Goal: Use online tool/utility

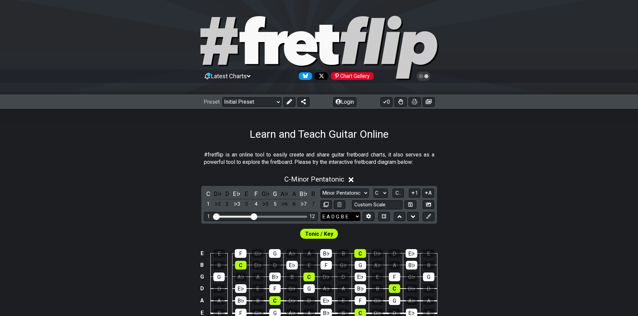
click at [340, 216] on select "E A D G B E E A D G B E E A D G B E B E A D F♯ B A D G C E A D A D G B E E♭ A♭ …" at bounding box center [340, 216] width 40 height 9
click at [320, 212] on select "E A D G B E E A D G B E E A D G B E B E A D F♯ B A D G C E A D A D G B E E♭ A♭ …" at bounding box center [340, 216] width 40 height 9
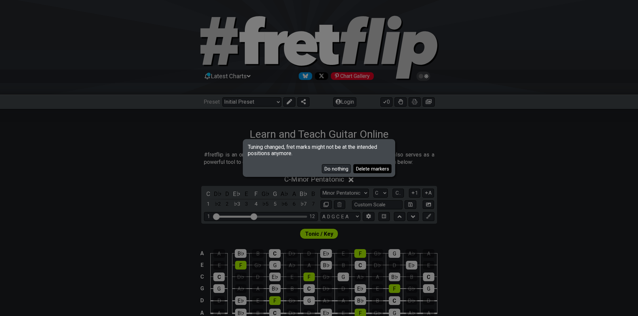
click at [375, 169] on button "Delete markers" at bounding box center [372, 168] width 38 height 9
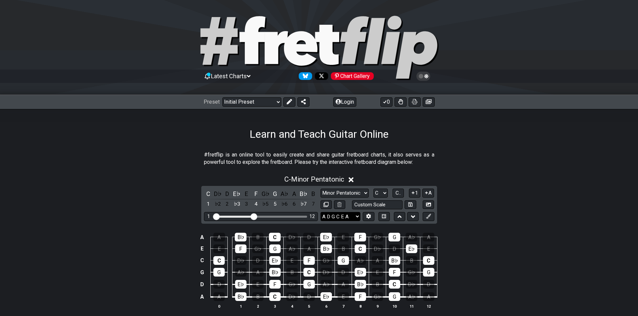
click at [346, 219] on select "E A D G B E E A D G B E E A D G B E B E A D F♯ B A D G C E A D A D G B E E♭ A♭ …" at bounding box center [340, 216] width 40 height 9
select select "A E A D G B E"
click at [320, 212] on select "E A D G B E E A D G B E E A D G B E B E A D F♯ B A D G C E A D A D G B E E♭ A♭ …" at bounding box center [340, 216] width 40 height 9
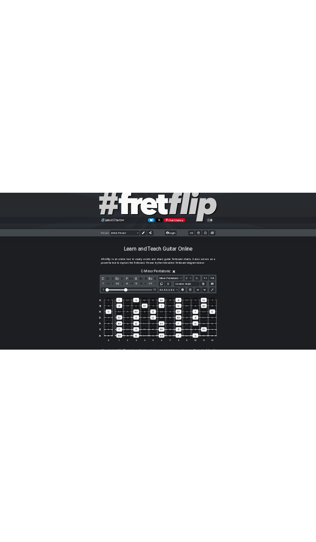
scroll to position [33, 0]
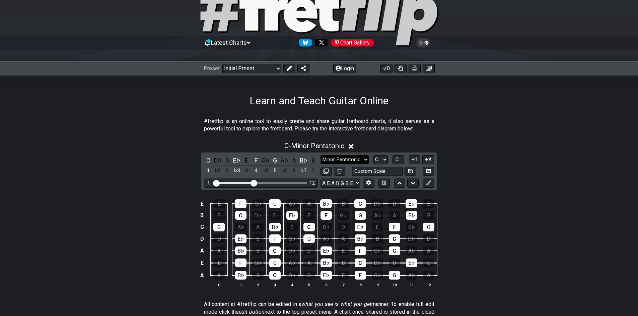
click at [347, 161] on select "Minor Pentatonic Click to edit Minor Pentatonic Major Pentatonic Minor Blues Ma…" at bounding box center [344, 159] width 48 height 9
select select "Major / [PERSON_NAME]"
click at [320, 155] on select "Minor Pentatonic Click to edit Minor Pentatonic Major Pentatonic Minor Blues Ma…" at bounding box center [344, 159] width 48 height 9
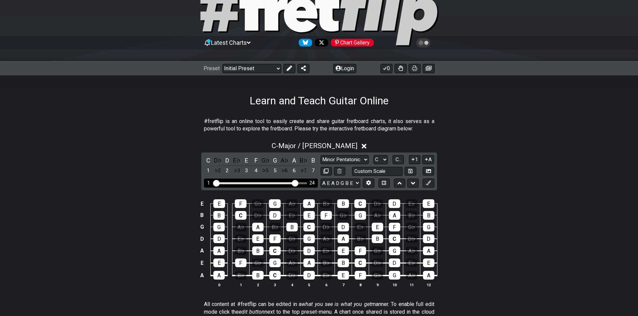
drag, startPoint x: 260, startPoint y: 184, endPoint x: 294, endPoint y: 185, distance: 33.5
click at [294, 183] on input "Visible fret range" at bounding box center [260, 183] width 95 height 0
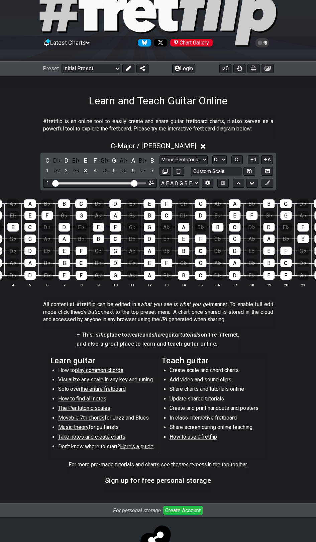
scroll to position [0, 41]
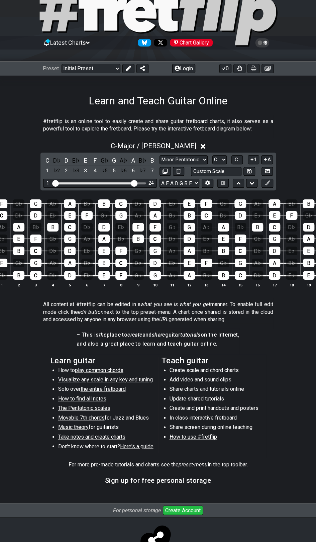
drag, startPoint x: 289, startPoint y: 92, endPoint x: 282, endPoint y: 86, distance: 9.7
click at [282, 86] on div "Learn and Teach Guitar Online" at bounding box center [158, 91] width 316 height 31
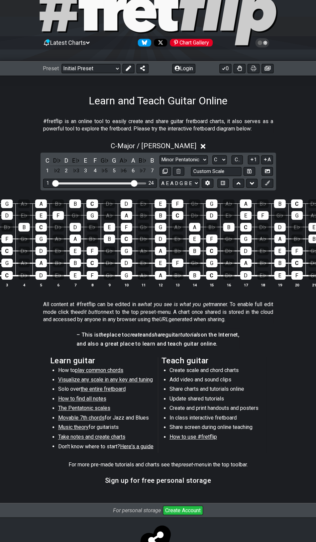
scroll to position [0, 127]
